Goal: Task Accomplishment & Management: Manage account settings

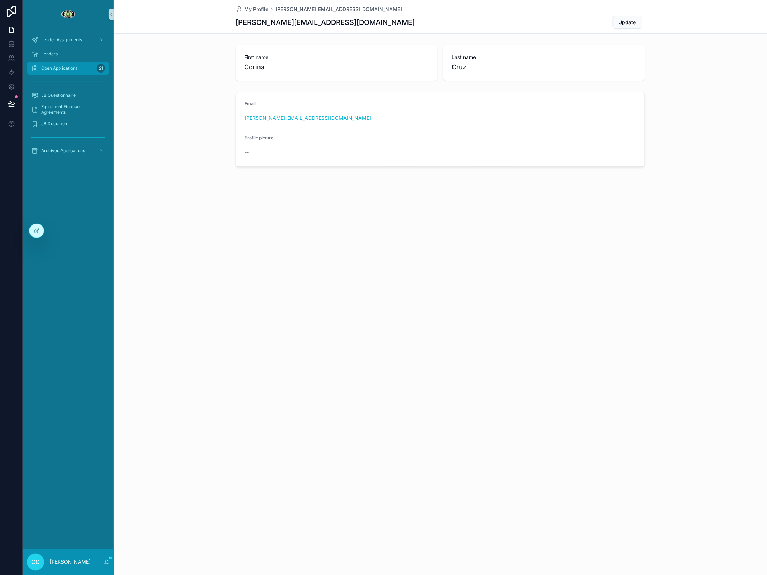
click at [78, 68] on span "Open Applications" at bounding box center [59, 68] width 36 height 6
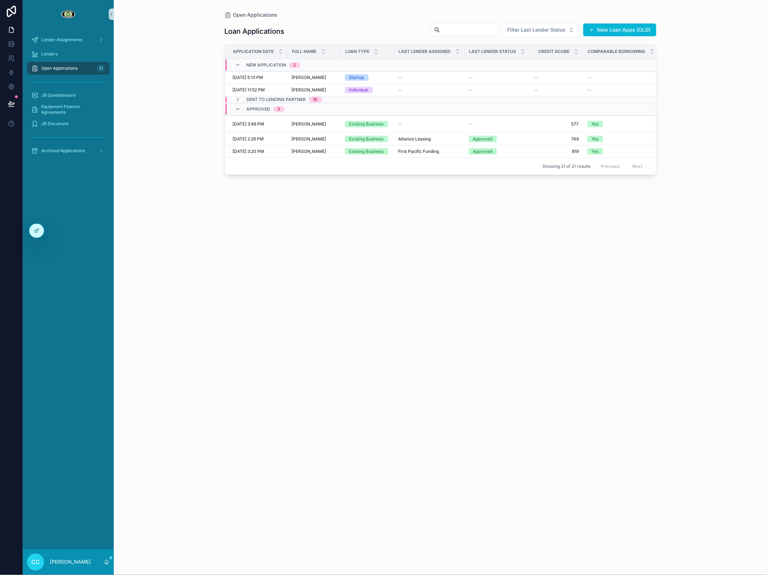
scroll to position [0, 1]
click at [69, 66] on span "Open Applications" at bounding box center [59, 68] width 36 height 6
click at [72, 39] on span "Lender Assignments" at bounding box center [61, 40] width 41 height 6
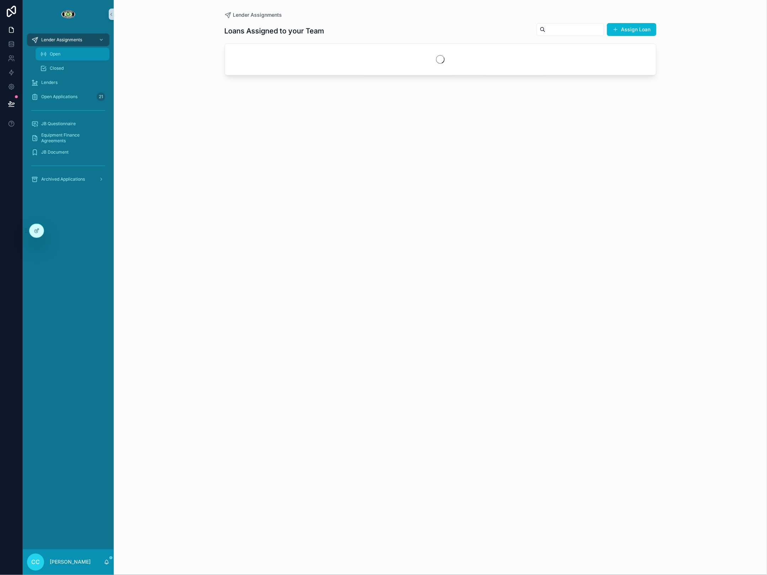
click at [66, 53] on div "Open" at bounding box center [72, 53] width 65 height 11
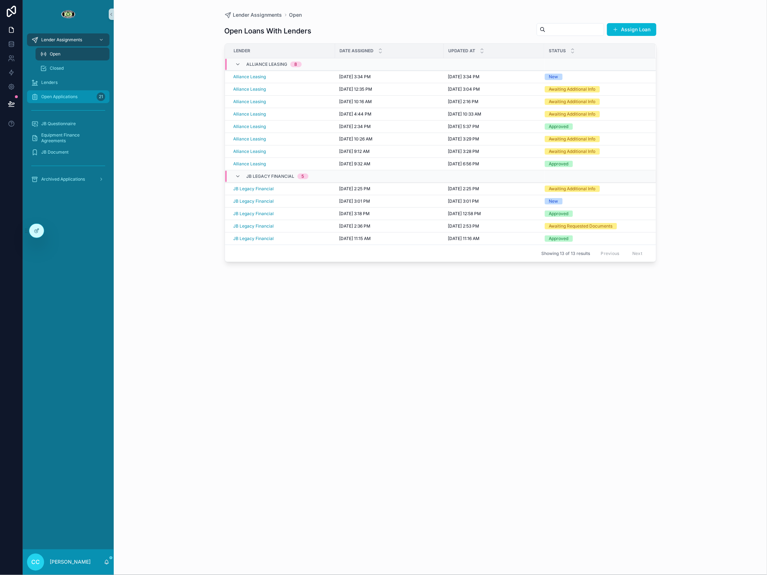
click at [64, 91] on div "Open Applications 21" at bounding box center [68, 96] width 74 height 11
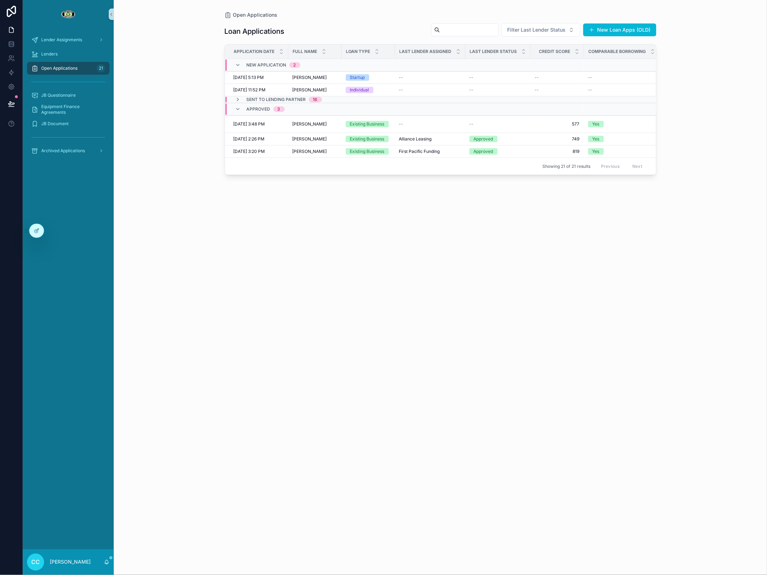
click at [68, 74] on link "Open Applications 21" at bounding box center [68, 68] width 82 height 13
click at [68, 70] on span "Open Applications" at bounding box center [59, 68] width 36 height 6
click at [37, 69] on icon "scrollable content" at bounding box center [34, 68] width 7 height 7
click at [102, 67] on div "21" at bounding box center [101, 68] width 9 height 9
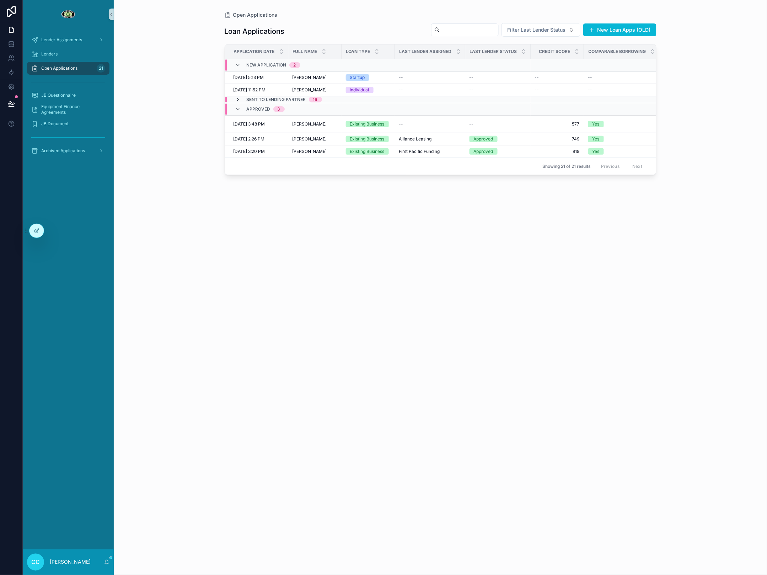
click at [238, 97] on icon "scrollable content" at bounding box center [238, 100] width 6 height 6
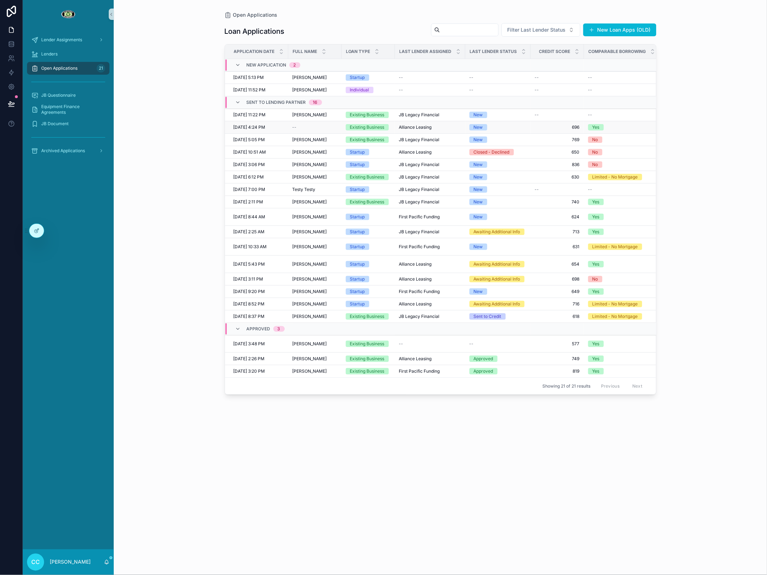
click at [266, 125] on span "[DATE] 4:24 PM" at bounding box center [250, 127] width 32 height 6
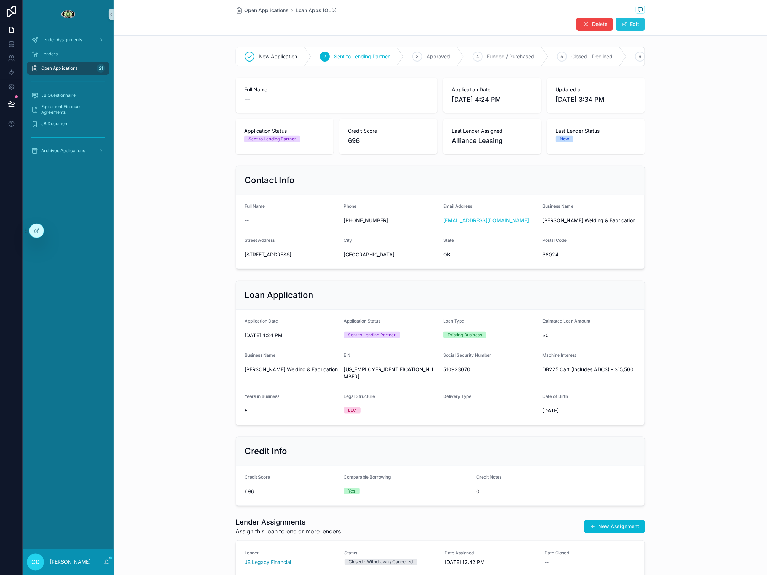
click at [636, 24] on button "Edit" at bounding box center [630, 24] width 29 height 13
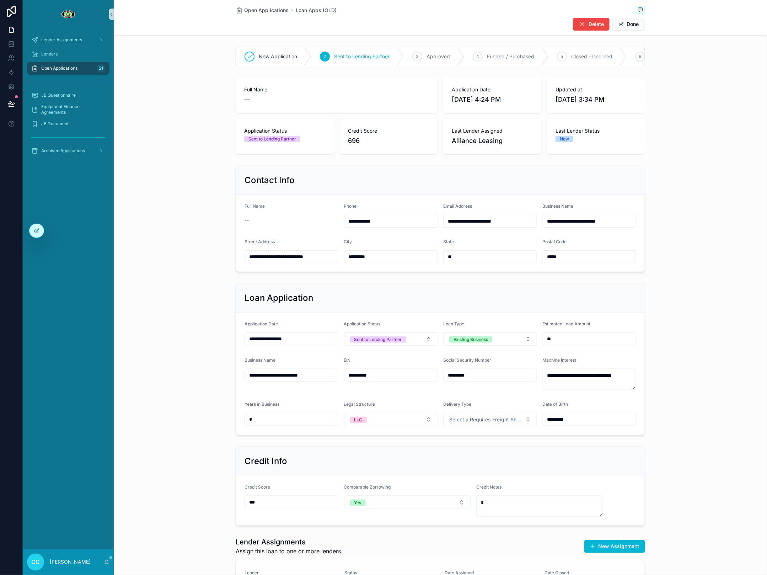
click at [287, 219] on div "--" at bounding box center [292, 220] width 94 height 7
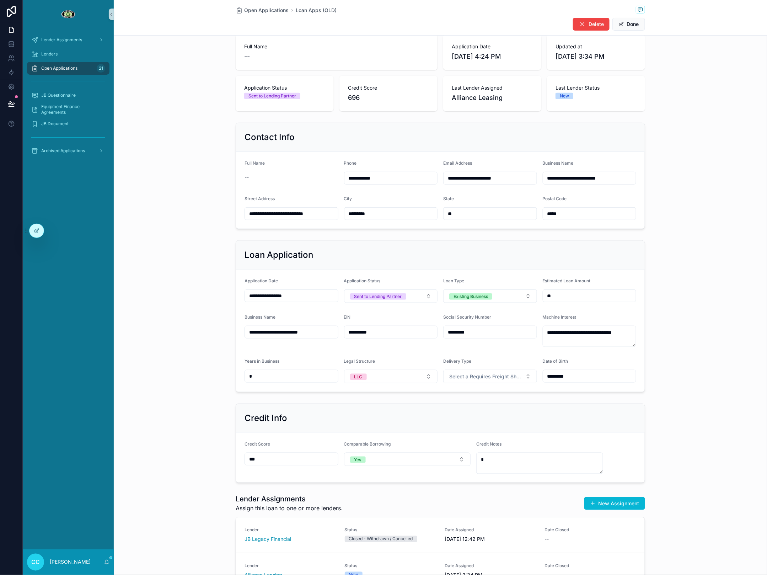
scroll to position [45, 0]
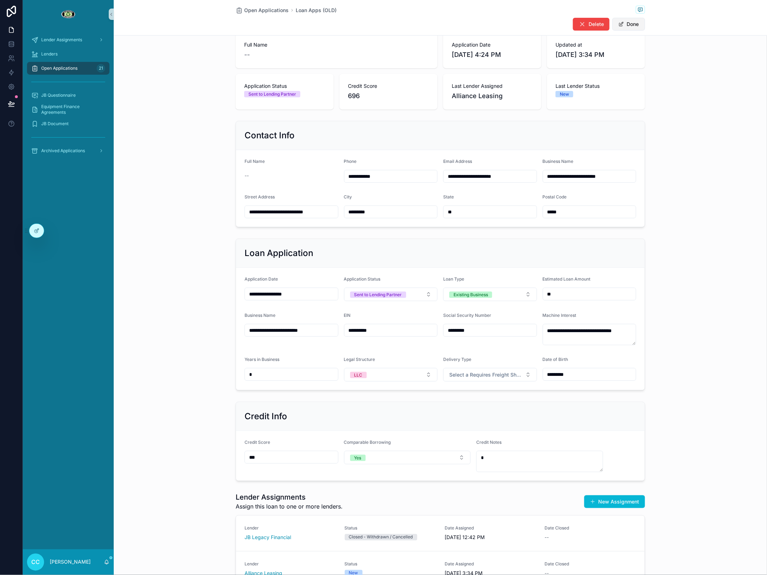
click at [636, 22] on button "Done" at bounding box center [629, 24] width 33 height 13
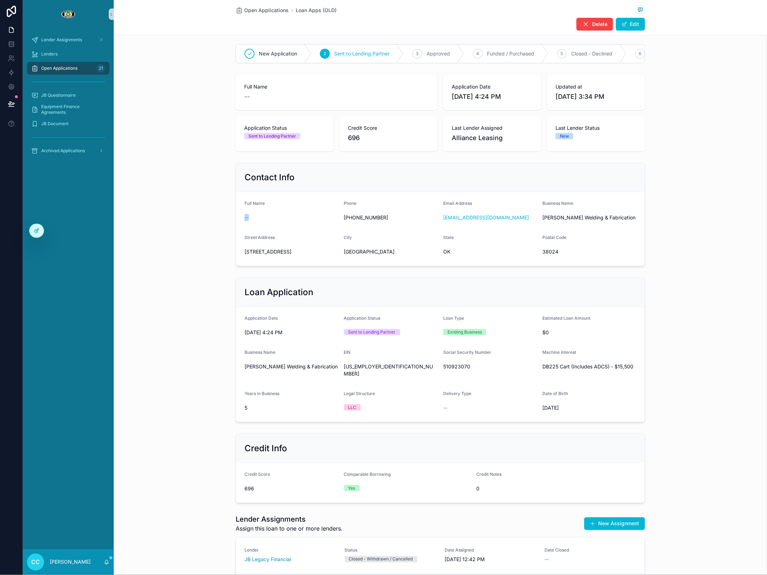
scroll to position [0, 0]
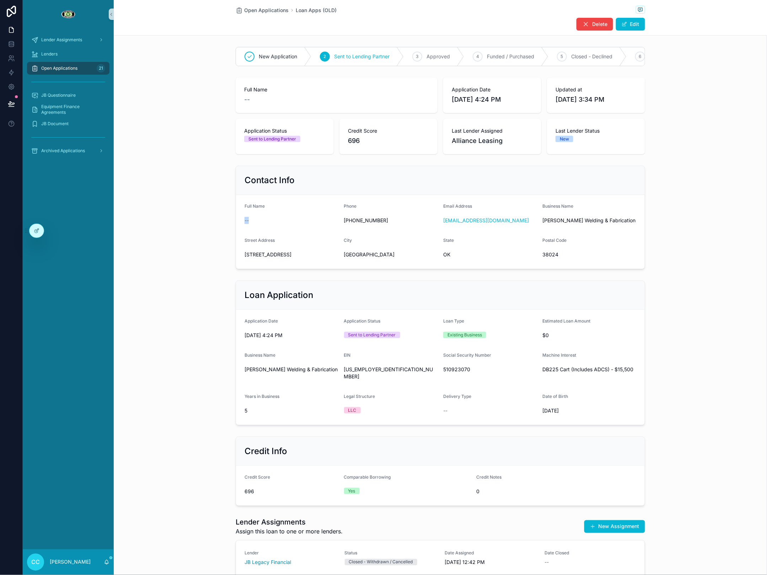
click at [247, 223] on span "--" at bounding box center [247, 220] width 4 height 7
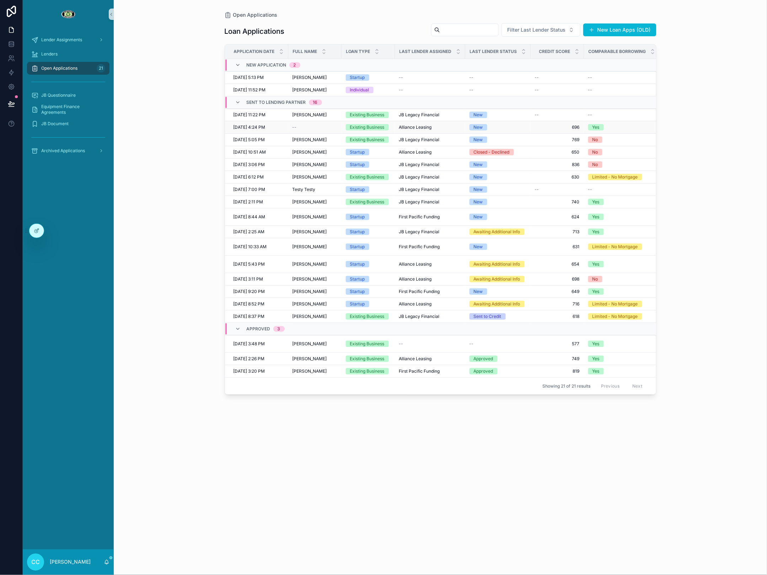
click at [266, 128] on span "[DATE] 4:24 PM" at bounding box center [250, 127] width 32 height 6
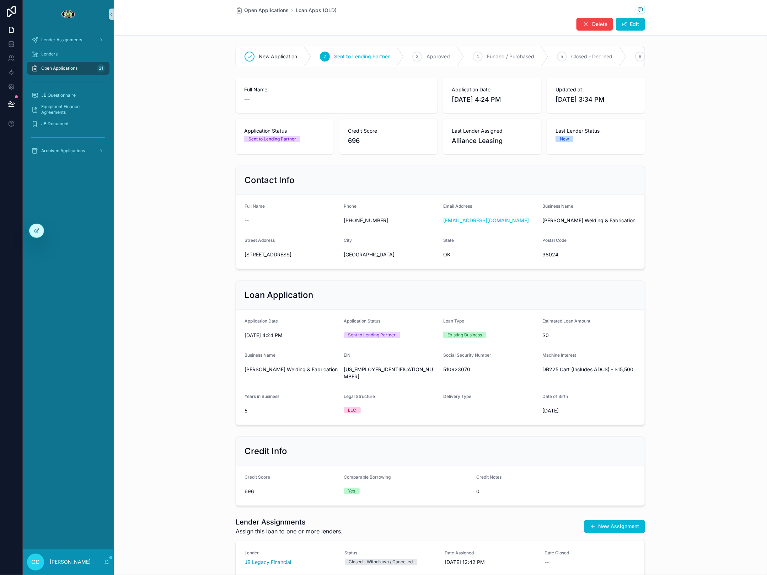
click at [284, 226] on form "Full Name -- Phone [PHONE_NUMBER] Email Address [EMAIL_ADDRESS][DOMAIN_NAME] Bu…" at bounding box center [440, 232] width 409 height 74
click at [283, 226] on div "--" at bounding box center [292, 220] width 94 height 11
drag, startPoint x: 260, startPoint y: 221, endPoint x: 317, endPoint y: 169, distance: 77.3
click at [260, 219] on div "--" at bounding box center [292, 220] width 94 height 7
click at [639, 25] on button "Edit" at bounding box center [630, 24] width 29 height 13
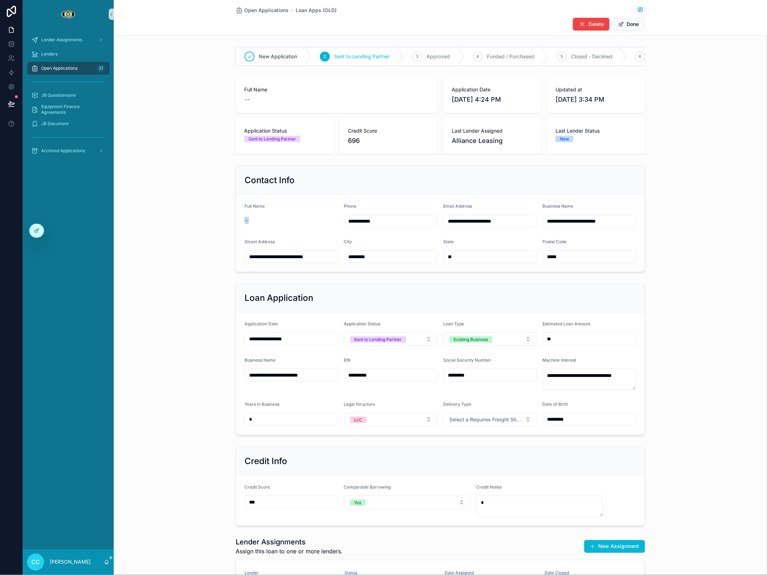
click at [249, 219] on span "--" at bounding box center [247, 220] width 4 height 7
click at [245, 220] on span "--" at bounding box center [247, 220] width 4 height 7
click at [38, 233] on icon at bounding box center [37, 231] width 6 height 6
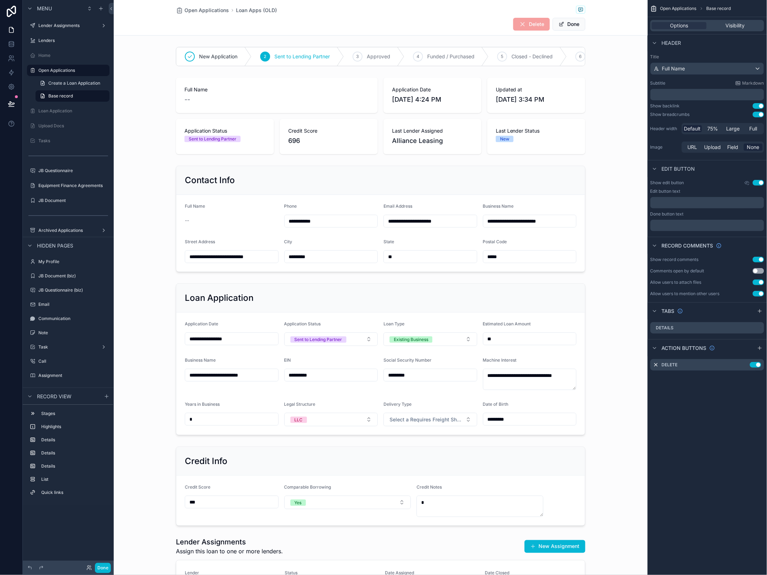
click at [682, 92] on p "﻿" at bounding box center [708, 94] width 110 height 7
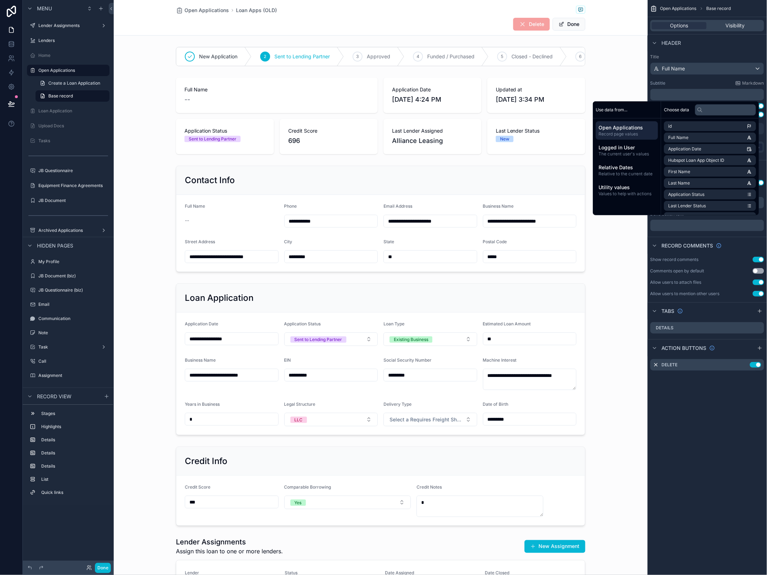
click at [682, 81] on div "Subtitle Markdown" at bounding box center [708, 83] width 114 height 6
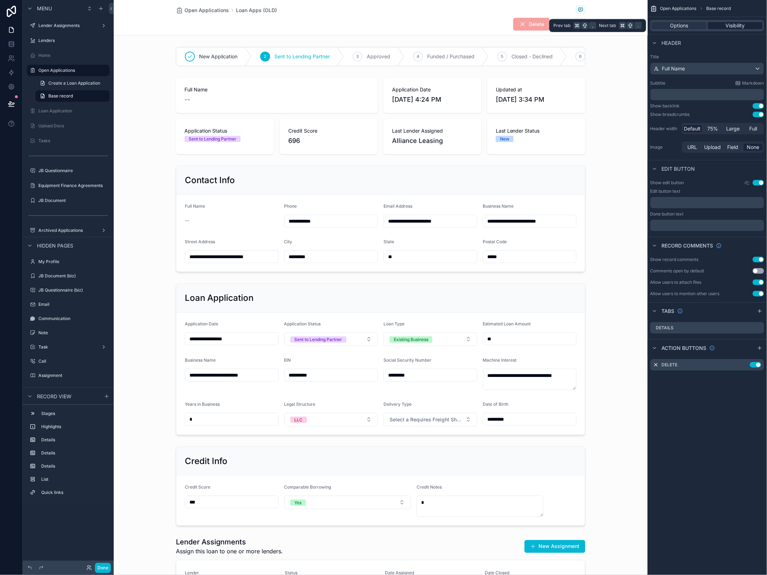
click at [682, 26] on div "Visibility" at bounding box center [735, 25] width 55 height 7
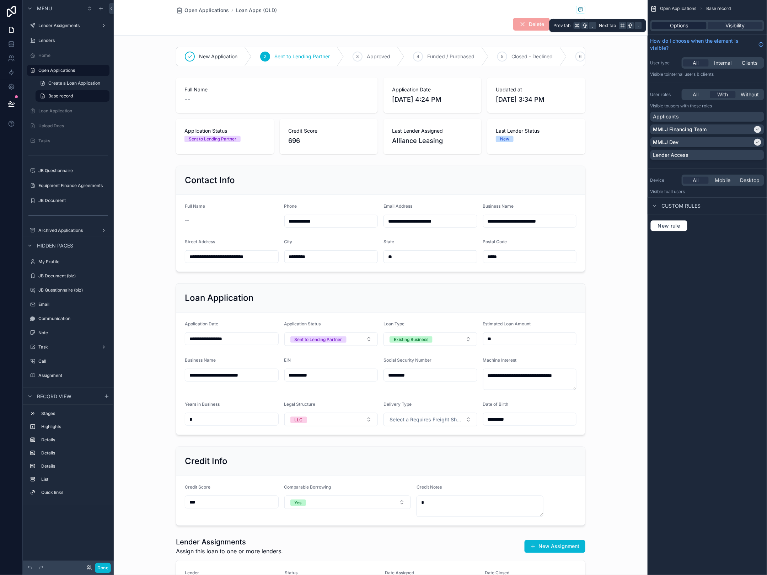
click at [679, 26] on span "Options" at bounding box center [680, 25] width 18 height 7
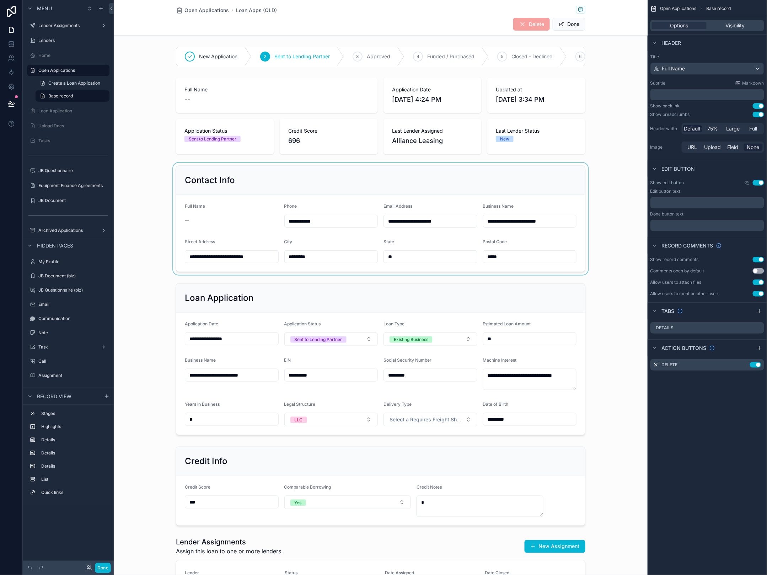
click at [285, 191] on div "scrollable content" at bounding box center [381, 219] width 534 height 112
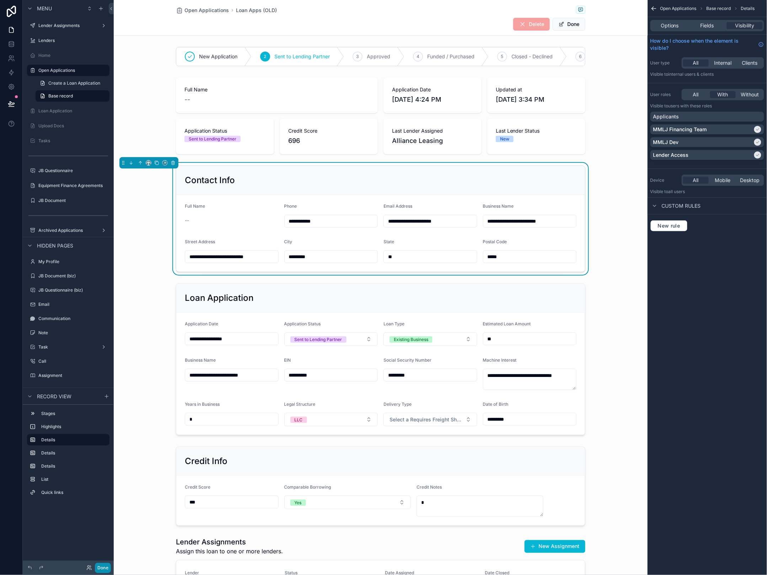
click at [108, 511] on button "Done" at bounding box center [103, 568] width 16 height 10
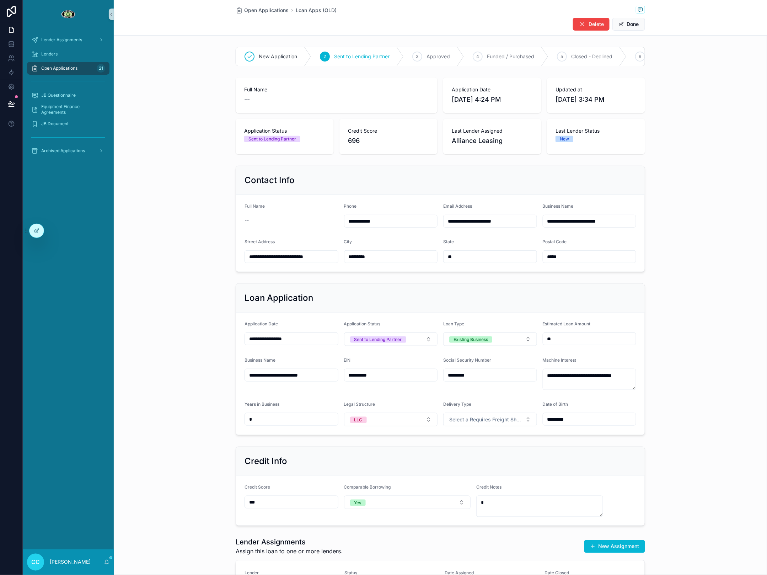
click at [56, 74] on div "Open Applications 21" at bounding box center [68, 68] width 74 height 11
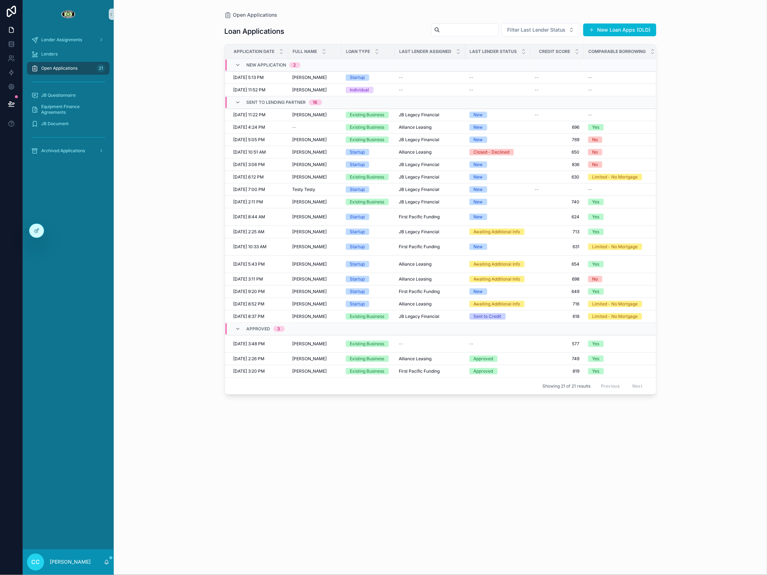
click at [187, 123] on div "Open Applications Loan Applications Filter Last Lender Status New Loan Apps (OL…" at bounding box center [440, 287] width 653 height 575
click at [40, 232] on div at bounding box center [37, 231] width 14 height 14
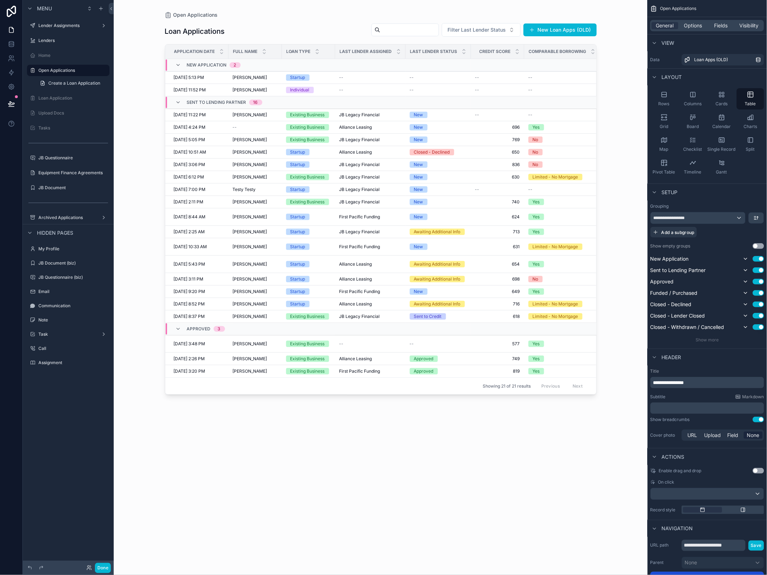
click at [242, 127] on div "scrollable content" at bounding box center [381, 283] width 455 height 566
click at [241, 127] on div "--" at bounding box center [255, 127] width 45 height 6
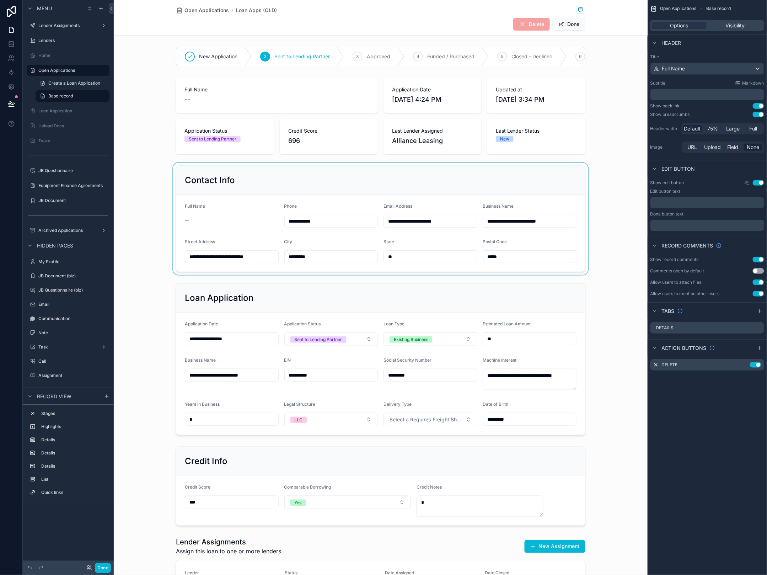
click at [201, 215] on div "scrollable content" at bounding box center [381, 219] width 534 height 112
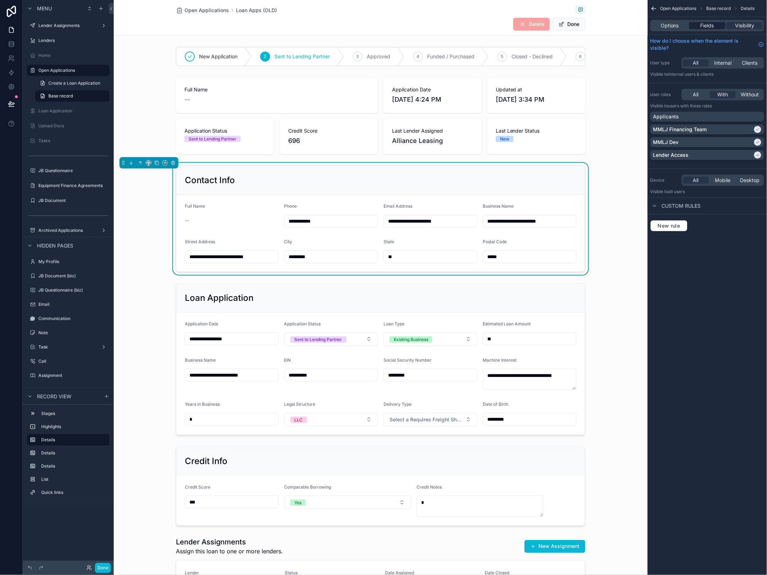
click at [682, 29] on span "Fields" at bounding box center [708, 25] width 14 height 7
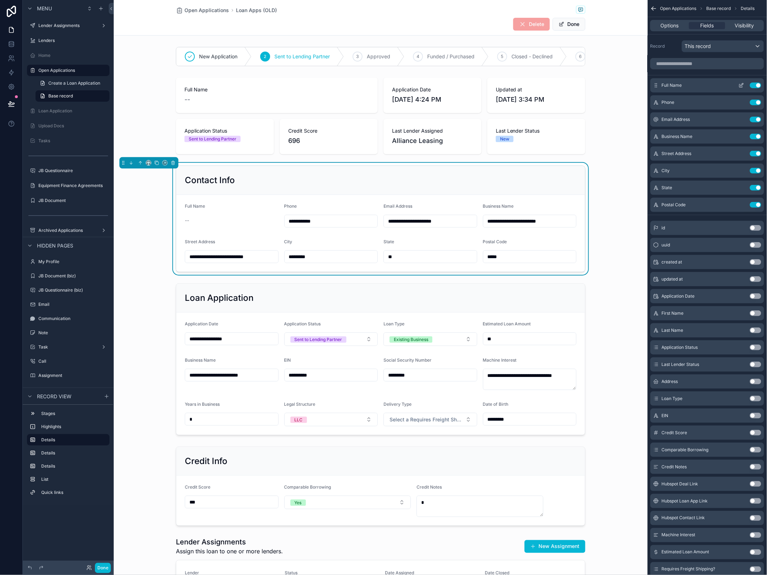
click at [682, 85] on icon "scrollable content" at bounding box center [742, 84] width 3 height 3
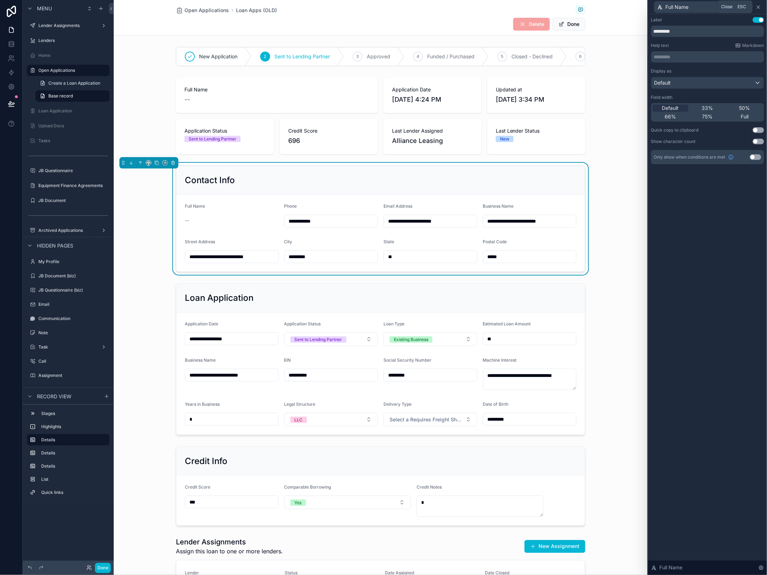
click at [682, 6] on icon at bounding box center [758, 7] width 3 height 3
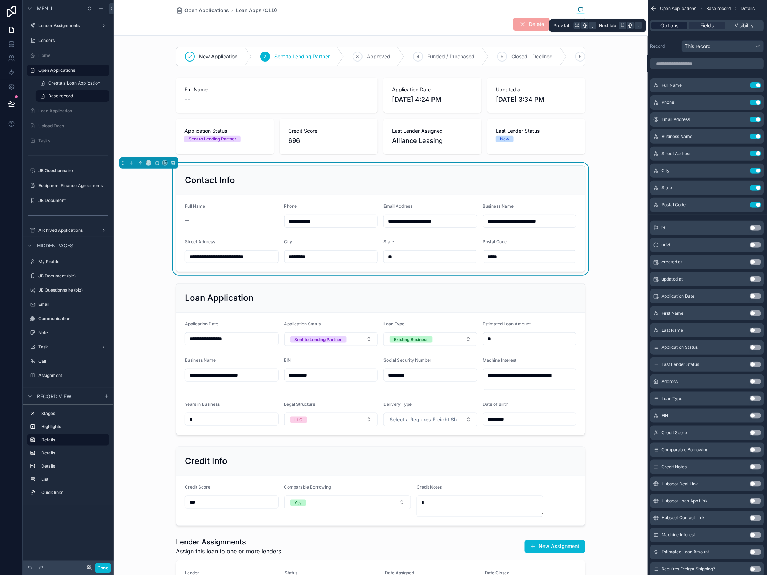
click at [670, 27] on span "Options" at bounding box center [670, 25] width 18 height 7
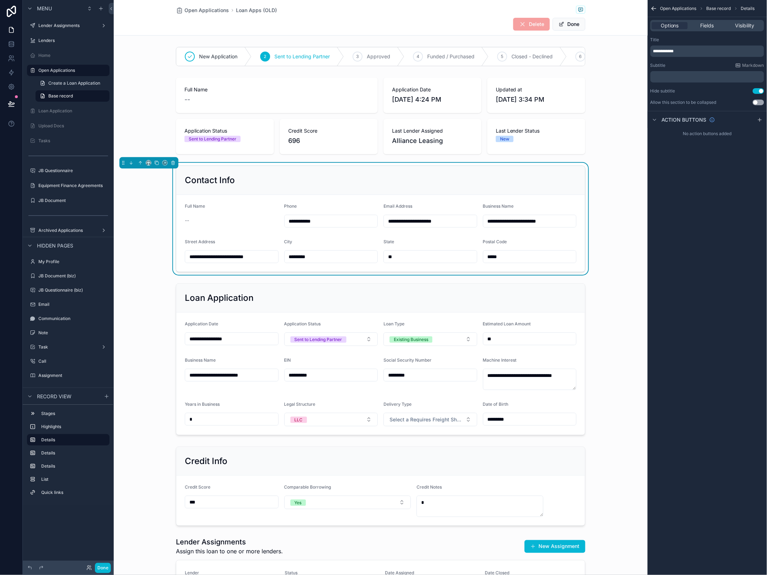
click at [222, 215] on div "Full Name --" at bounding box center [232, 215] width 94 height 24
click at [188, 214] on div "Full Name --" at bounding box center [232, 215] width 94 height 24
click at [675, 75] on p "﻿" at bounding box center [708, 77] width 110 height 6
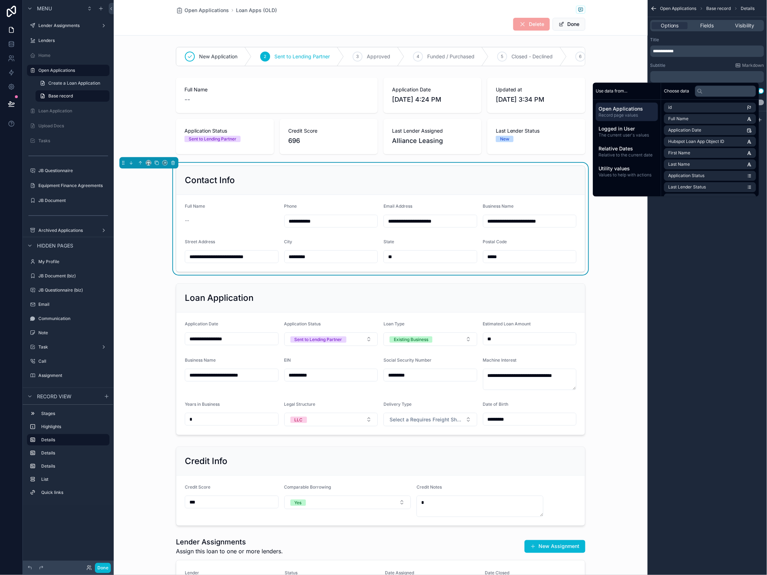
click at [682, 63] on div "Subtitle Markdown" at bounding box center [708, 66] width 114 height 6
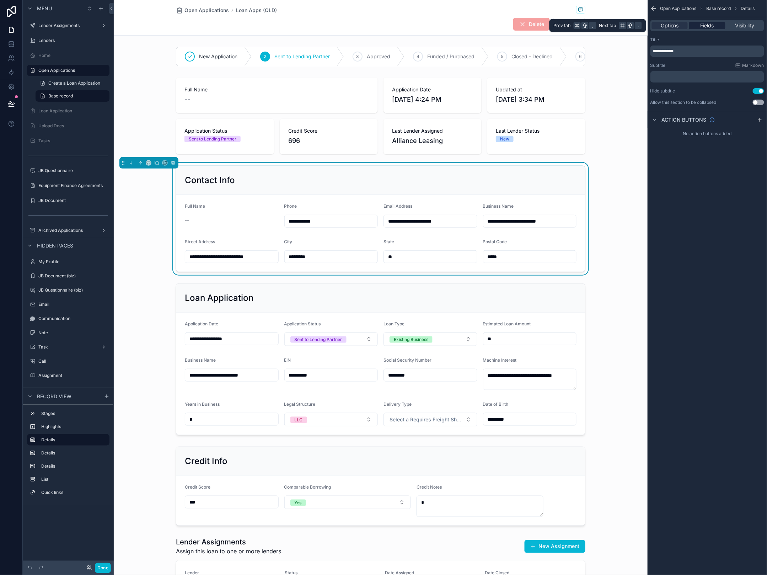
click at [682, 25] on span "Fields" at bounding box center [708, 25] width 14 height 7
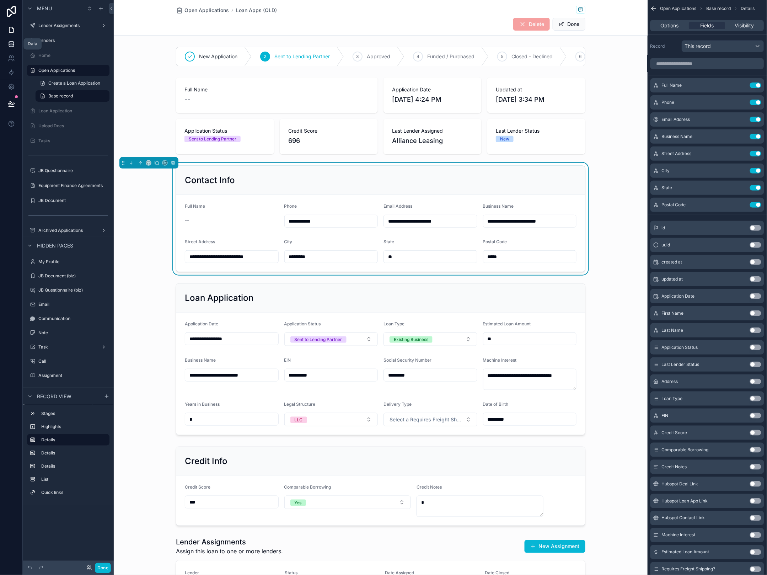
click at [12, 43] on icon at bounding box center [11, 44] width 7 height 7
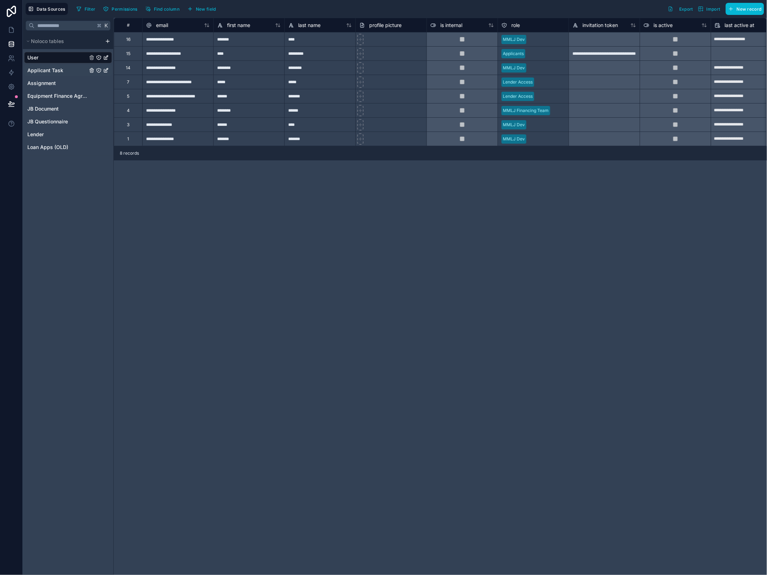
click at [53, 67] on span "Applicant Task" at bounding box center [45, 70] width 36 height 7
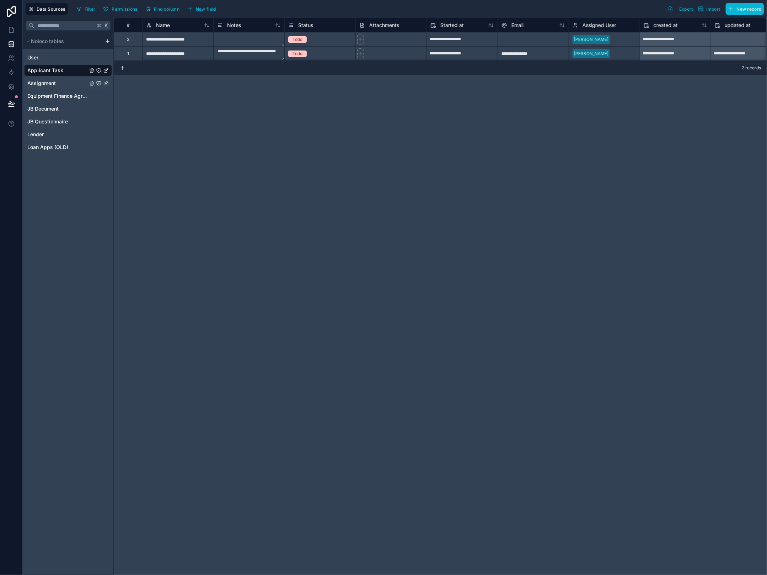
click at [48, 82] on span "Assignment" at bounding box center [41, 83] width 28 height 7
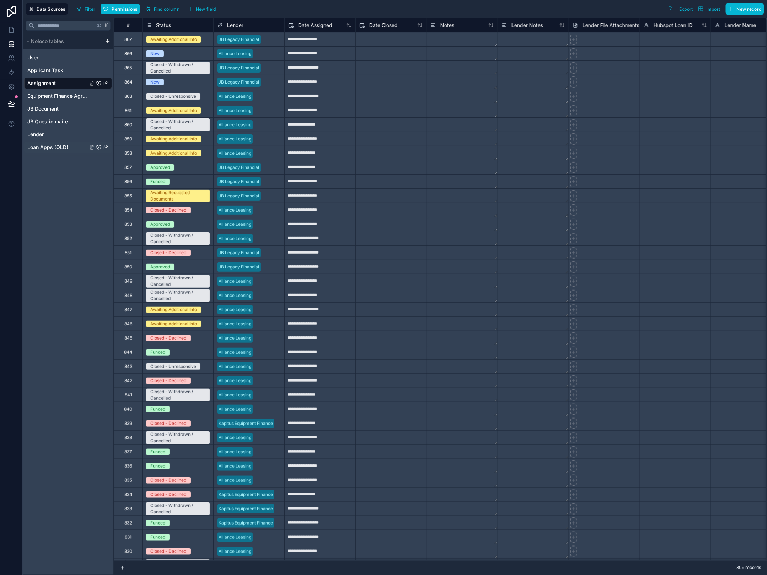
click at [47, 146] on span "Loan Apps (OLD)" at bounding box center [47, 147] width 41 height 7
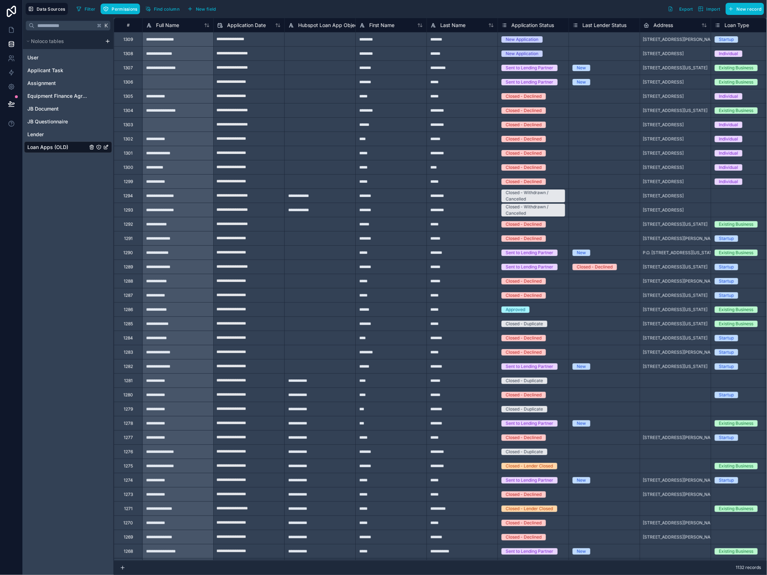
click at [167, 92] on div "**********" at bounding box center [177, 96] width 71 height 14
click at [168, 80] on div at bounding box center [177, 82] width 71 height 14
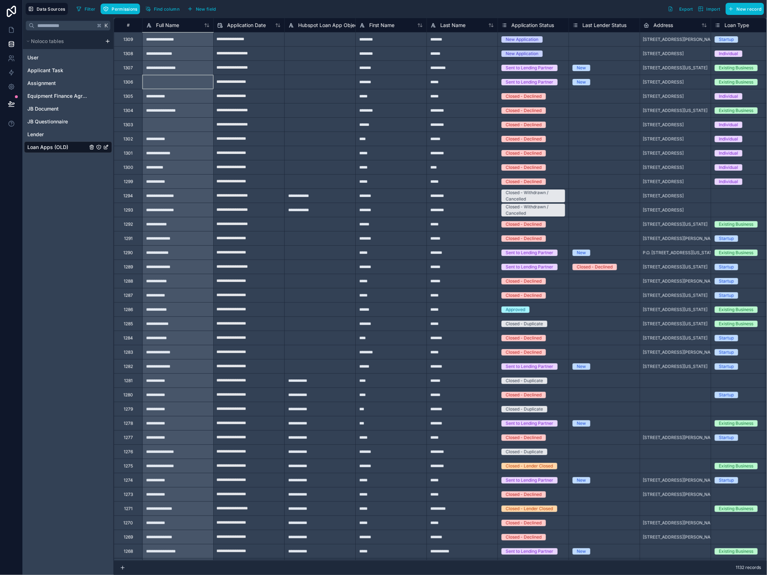
click at [176, 82] on div at bounding box center [177, 82] width 71 height 14
click at [150, 82] on div at bounding box center [177, 82] width 71 height 14
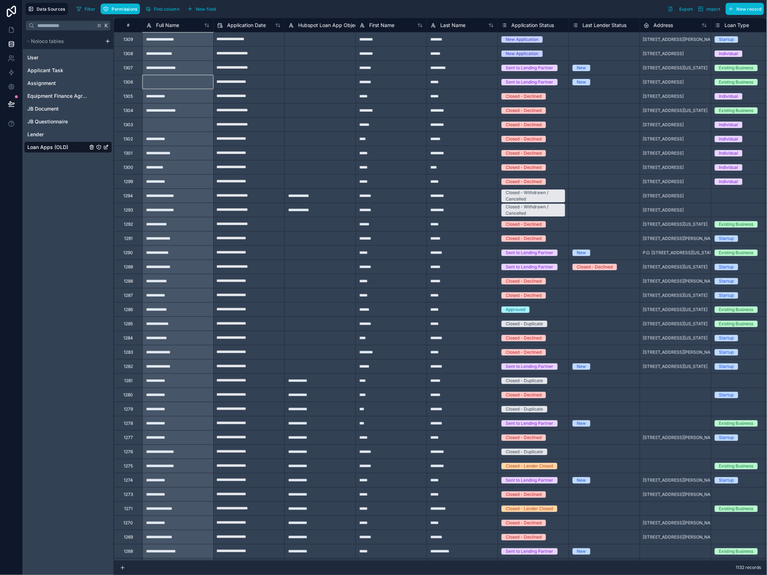
click at [150, 82] on div at bounding box center [177, 82] width 71 height 14
click at [177, 86] on div at bounding box center [177, 82] width 71 height 14
click at [169, 98] on div "**********" at bounding box center [177, 96] width 71 height 14
click at [170, 84] on div at bounding box center [177, 82] width 71 height 14
click at [389, 81] on div "*******" at bounding box center [391, 82] width 71 height 14
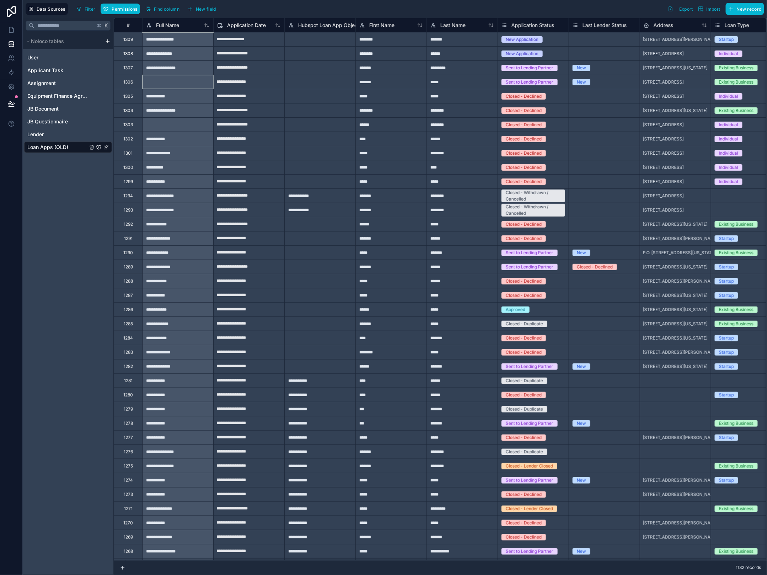
click at [156, 81] on div at bounding box center [177, 82] width 71 height 14
click at [41, 153] on div "User Applicant Task Assignment Equipment Finance Agreement JB Document JB Quest…" at bounding box center [68, 102] width 91 height 107
click at [12, 63] on link at bounding box center [11, 58] width 22 height 14
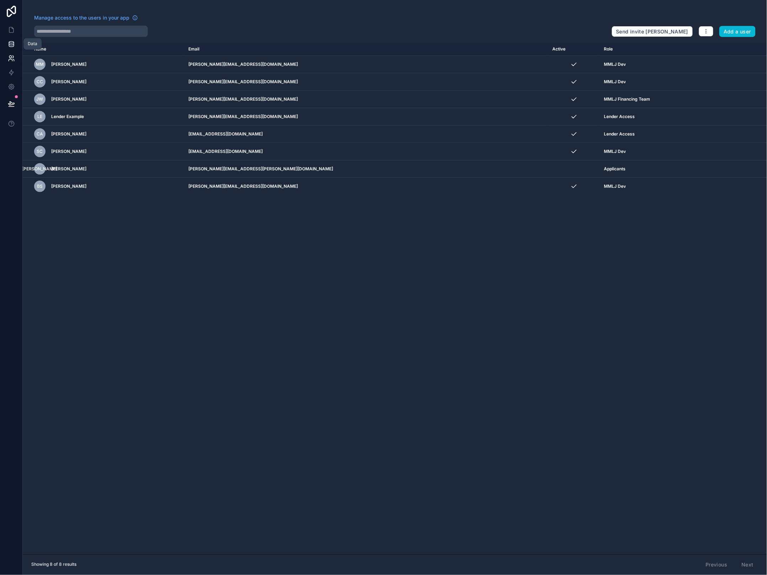
click at [12, 42] on icon at bounding box center [11, 43] width 5 height 2
